Goal: Find specific page/section: Find specific page/section

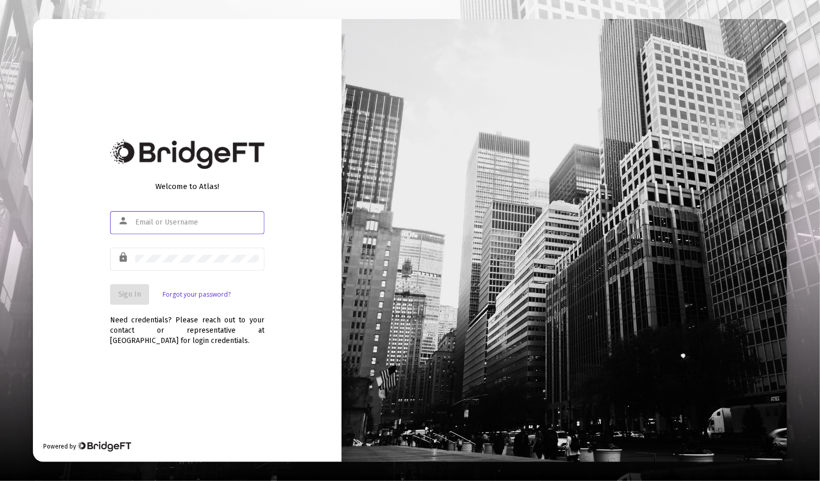
type input "[PERSON_NAME][EMAIL_ADDRESS][DOMAIN_NAME]"
click at [130, 296] on span "Sign In" at bounding box center [129, 294] width 23 height 9
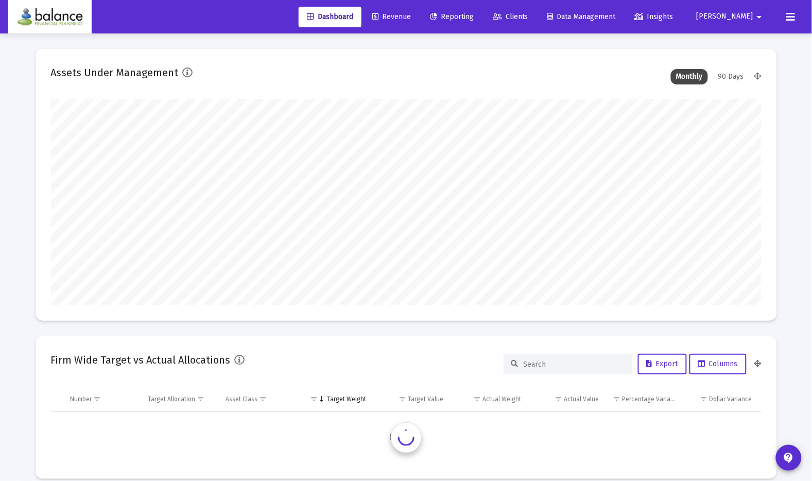
scroll to position [206, 710]
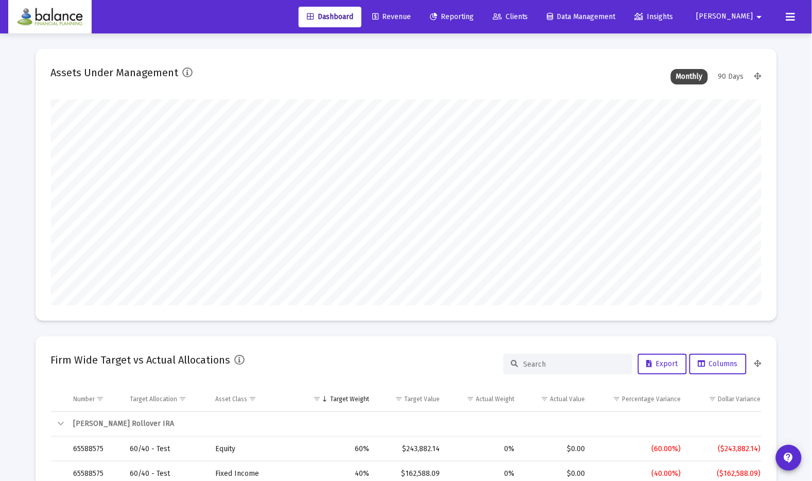
type input "[DATE]"
type input "[PERSON_NAME][EMAIL_ADDRESS][DOMAIN_NAME]"
click at [411, 13] on span "Revenue" at bounding box center [391, 16] width 39 height 9
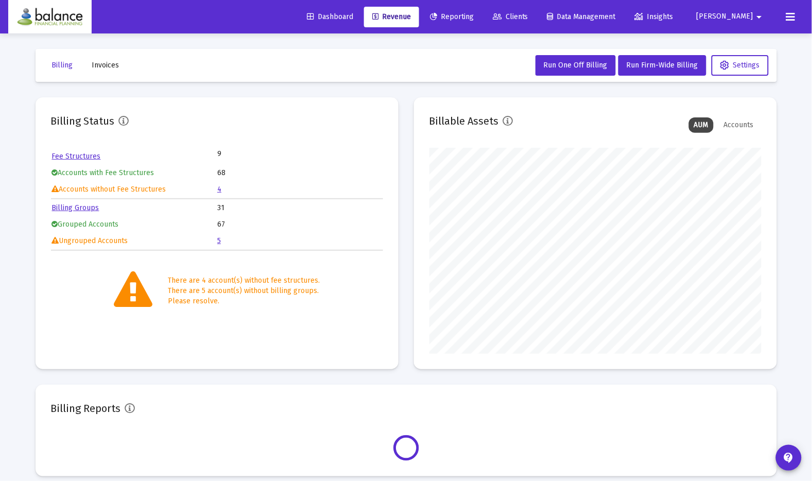
scroll to position [206, 331]
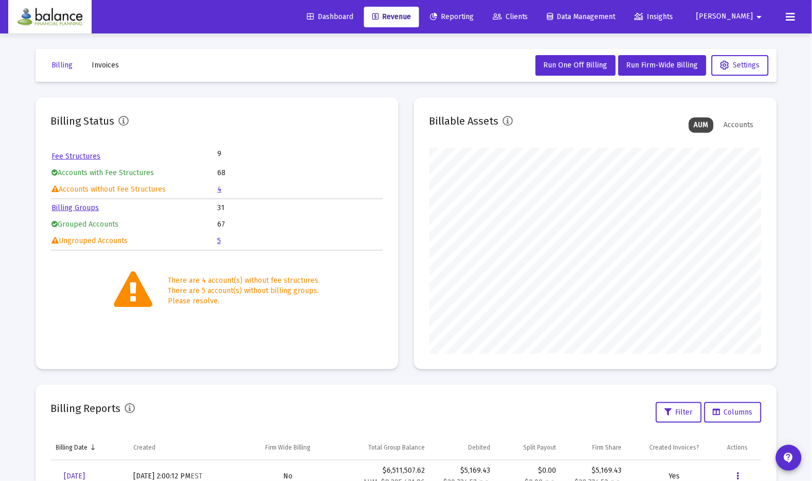
click at [220, 189] on link "4" at bounding box center [219, 189] width 4 height 9
click at [741, 123] on div "Accounts" at bounding box center [738, 124] width 40 height 15
click at [528, 13] on span "Clients" at bounding box center [511, 16] width 36 height 9
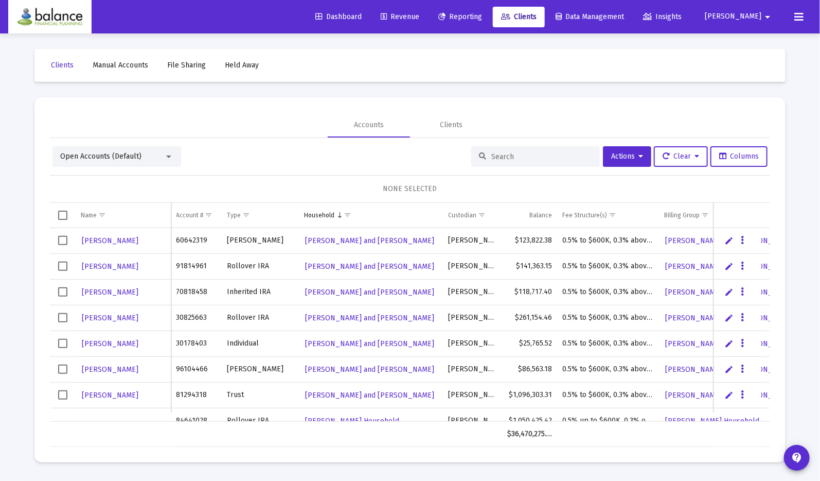
click at [482, 13] on span "Reporting" at bounding box center [460, 16] width 44 height 9
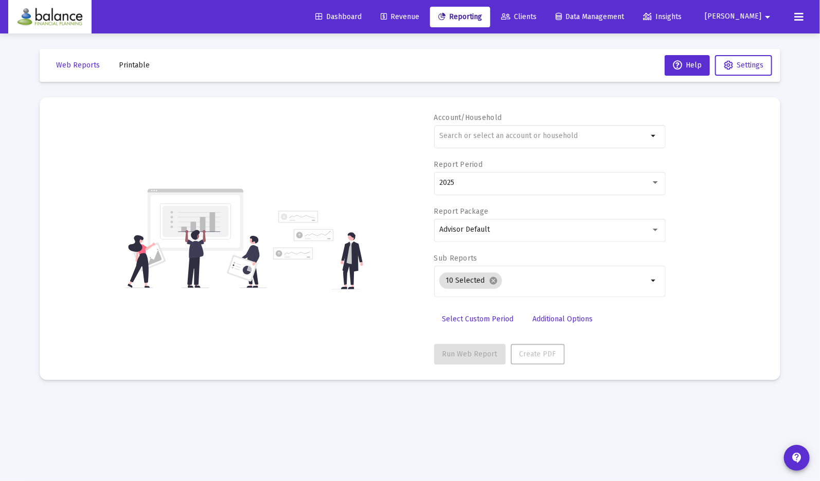
click at [419, 14] on span "Revenue" at bounding box center [400, 16] width 39 height 9
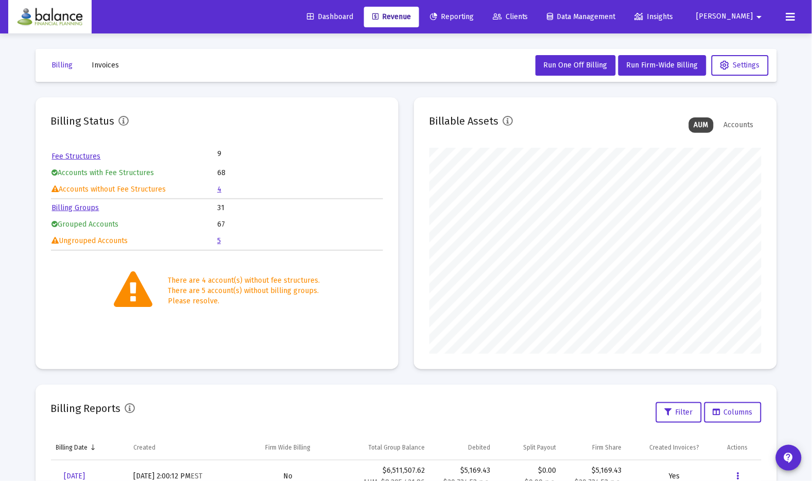
click at [482, 24] on link "Reporting" at bounding box center [451, 17] width 60 height 21
